Goal: Navigation & Orientation: Find specific page/section

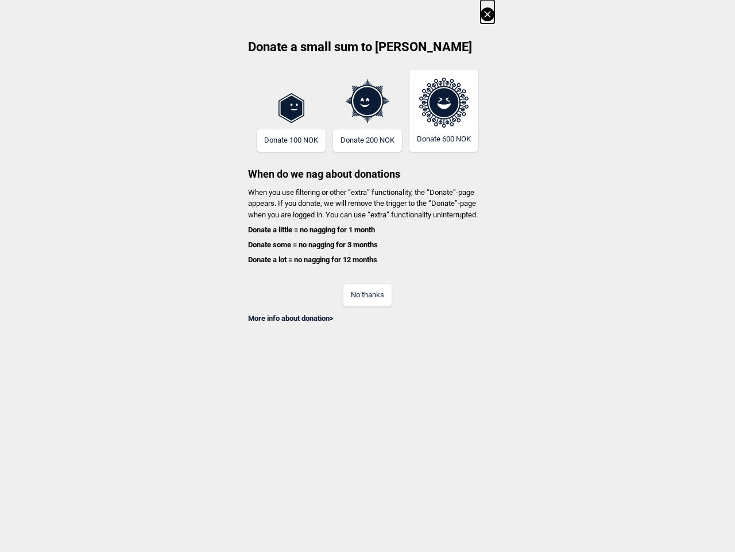
click at [368, 276] on div "No thanks" at bounding box center [368, 287] width 254 height 37
click at [488, 11] on icon at bounding box center [488, 14] width 14 height 14
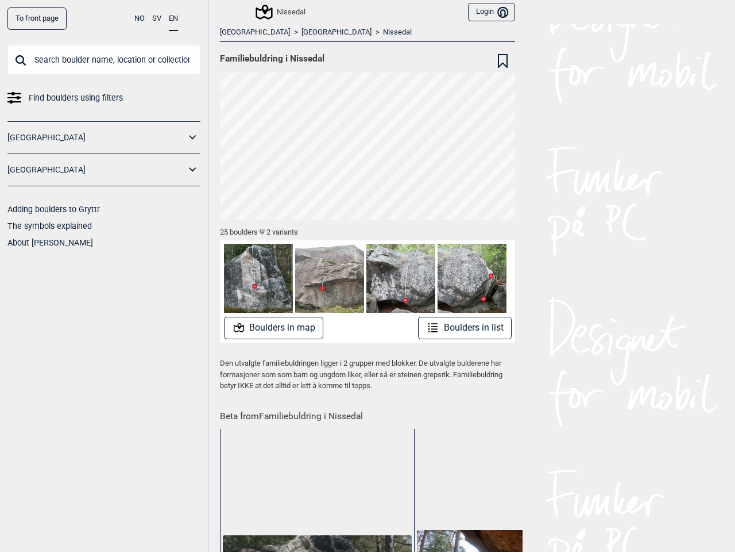
click at [368, 230] on div "25 boulders Ψ 2 variants" at bounding box center [367, 230] width 295 height 20
click at [368, 245] on img at bounding box center [401, 278] width 69 height 69
click at [368, 260] on img at bounding box center [401, 278] width 69 height 69
